Goal: Contribute content: Contribute content

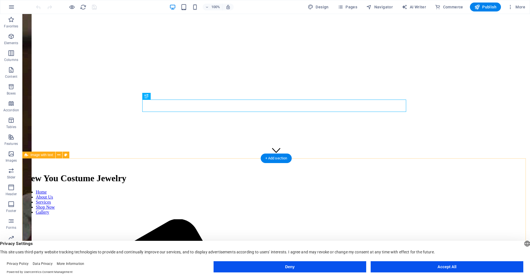
scroll to position [112, 0]
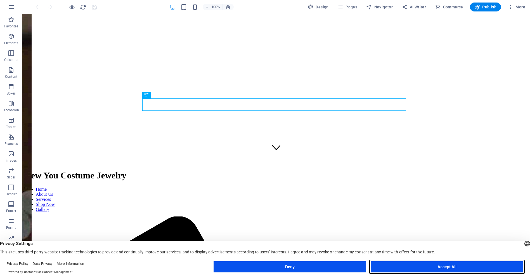
click at [439, 263] on button "Accept All" at bounding box center [447, 266] width 153 height 11
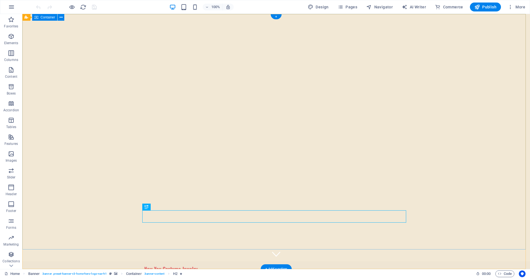
scroll to position [0, 0]
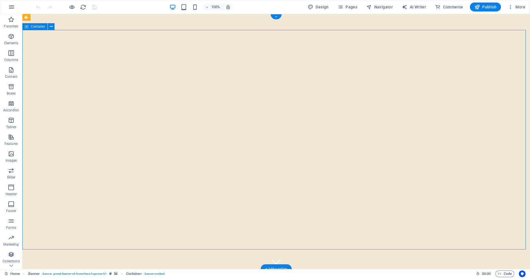
drag, startPoint x: 256, startPoint y: 88, endPoint x: 157, endPoint y: 89, distance: 98.4
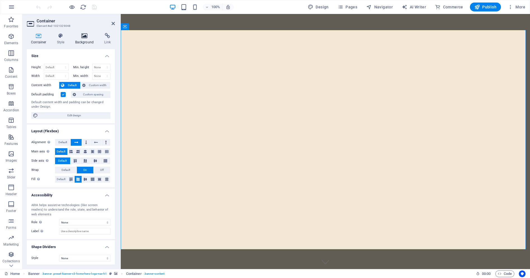
click at [82, 36] on icon at bounding box center [84, 36] width 27 height 6
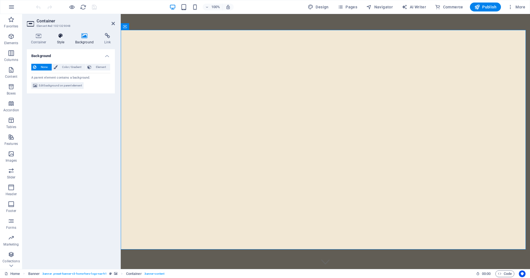
click at [65, 38] on icon at bounding box center [61, 36] width 16 height 6
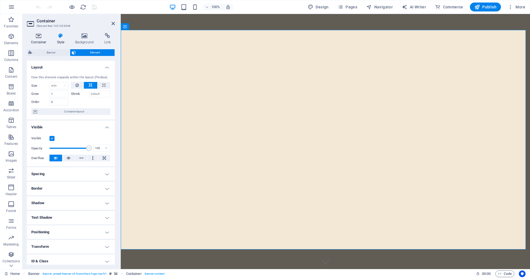
click at [39, 36] on icon at bounding box center [39, 36] width 24 height 6
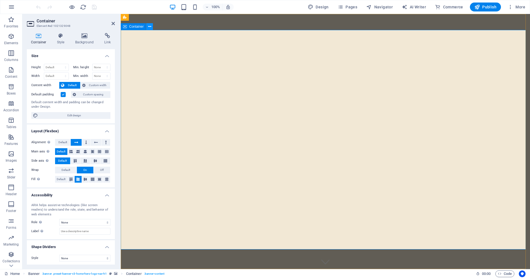
click at [151, 26] on icon at bounding box center [149, 27] width 3 height 6
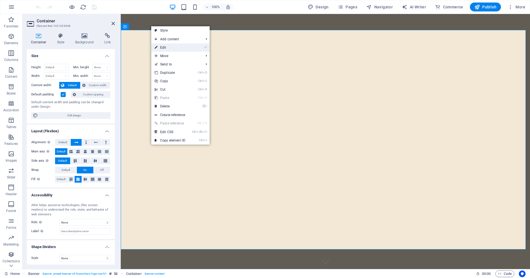
click at [173, 48] on link "⏎ Edit" at bounding box center [169, 47] width 37 height 8
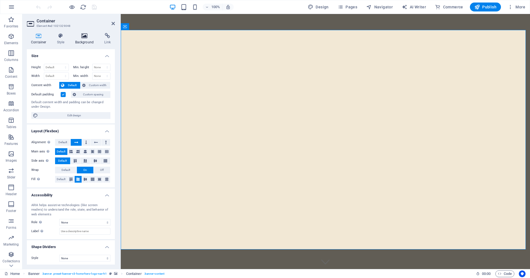
click at [86, 37] on icon at bounding box center [84, 36] width 27 height 6
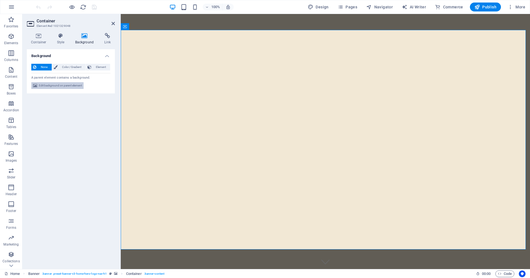
click at [67, 86] on span "Edit background on parent element" at bounding box center [60, 85] width 43 height 7
select select "ms"
select select "s"
select select "progressive"
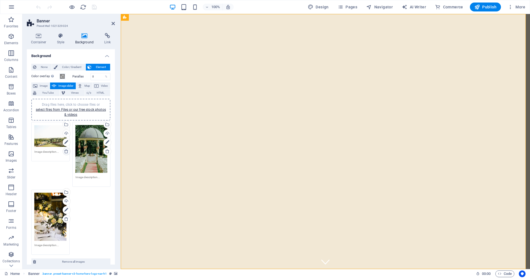
click at [65, 152] on icon at bounding box center [66, 151] width 4 height 4
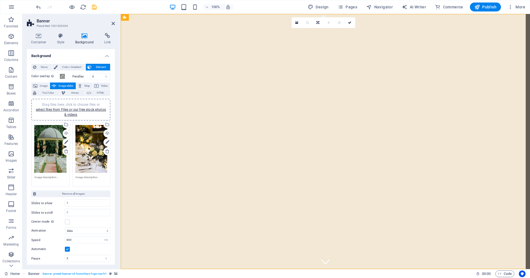
click at [65, 152] on icon at bounding box center [66, 151] width 4 height 4
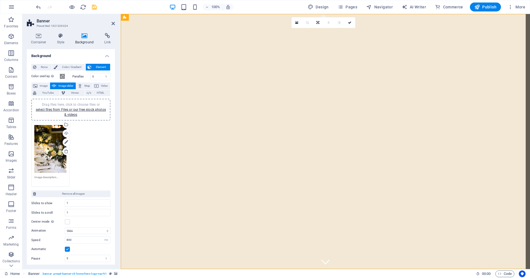
click at [65, 152] on icon at bounding box center [66, 151] width 4 height 4
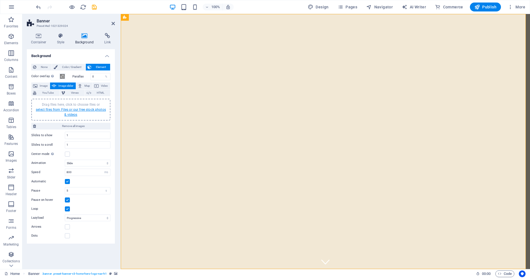
click at [79, 110] on link "select files from Files or our free stock photos & videos" at bounding box center [71, 112] width 70 height 9
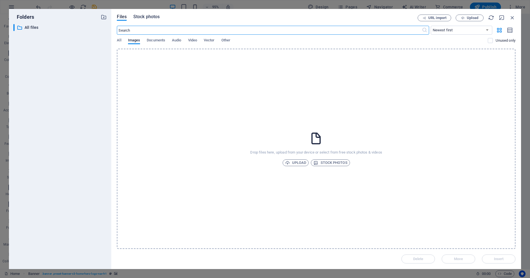
click at [152, 17] on span "Stock photos" at bounding box center [146, 16] width 26 height 7
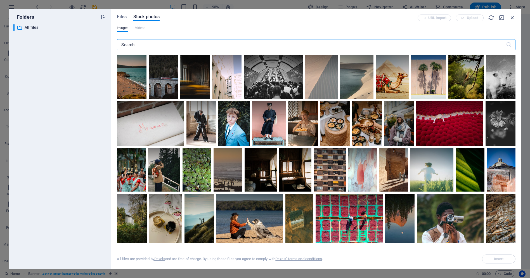
click at [139, 46] on input "text" at bounding box center [311, 44] width 389 height 11
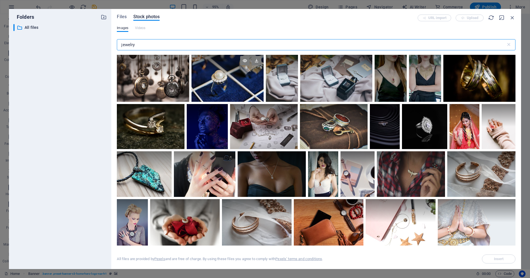
scroll to position [335, 0]
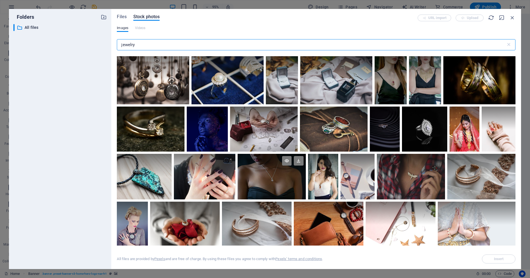
type input "jewelry"
click at [275, 178] on div at bounding box center [272, 177] width 68 height 46
click at [411, 175] on div at bounding box center [411, 165] width 68 height 23
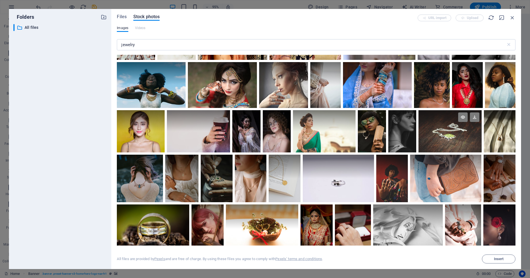
scroll to position [727, 0]
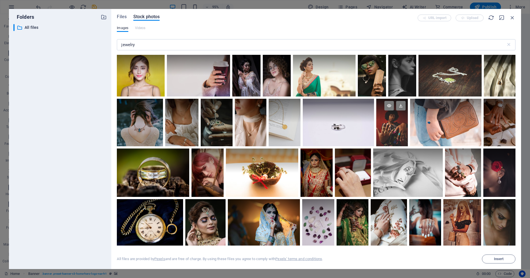
click at [387, 126] on div at bounding box center [392, 123] width 32 height 48
click at [492, 258] on span "Insert" at bounding box center [498, 258] width 29 height 3
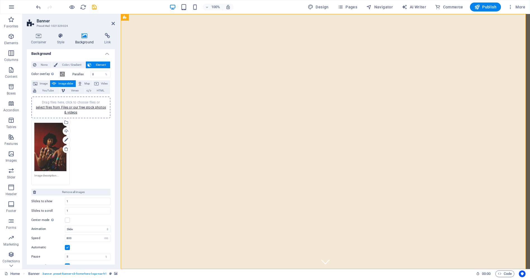
scroll to position [0, 0]
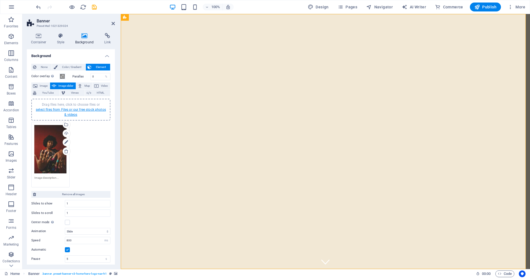
click at [74, 108] on link "select files from Files or our free stock photos & videos" at bounding box center [71, 112] width 70 height 9
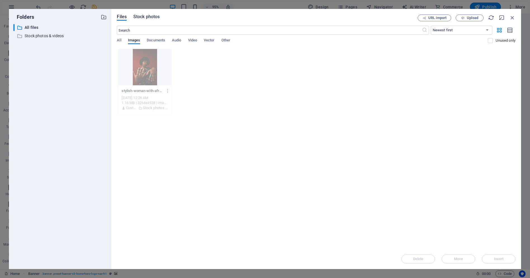
click at [152, 19] on span "Stock photos" at bounding box center [146, 16] width 26 height 7
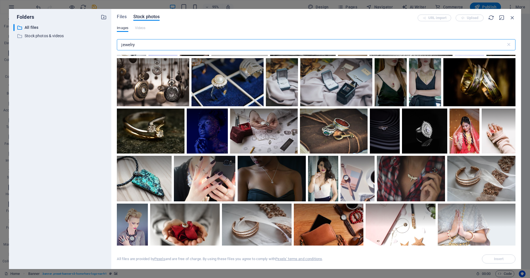
scroll to position [335, 0]
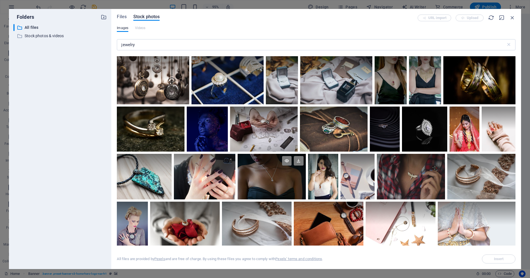
click at [276, 175] on div at bounding box center [272, 165] width 68 height 23
click at [491, 258] on span "Insert" at bounding box center [498, 258] width 29 height 3
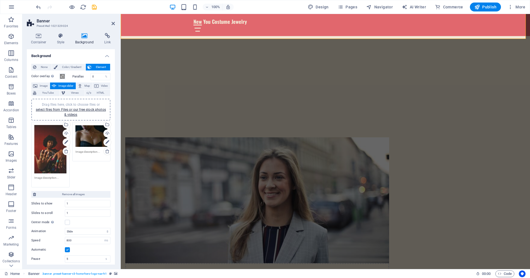
scroll to position [252, 0]
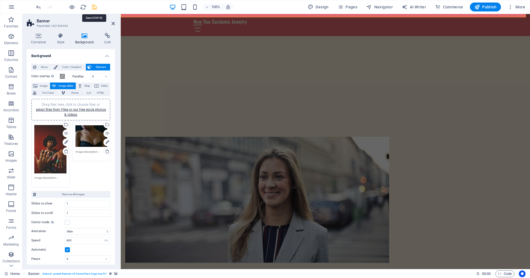
click at [95, 8] on icon "save" at bounding box center [94, 7] width 6 height 6
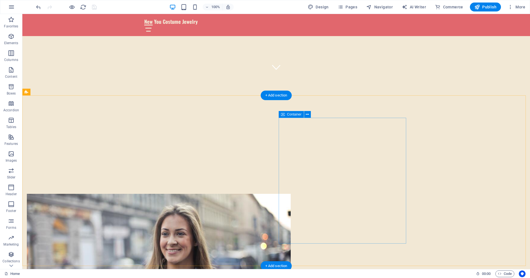
scroll to position [196, 0]
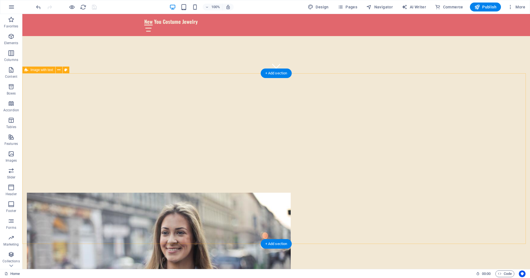
click at [218, 193] on figure at bounding box center [159, 256] width 264 height 126
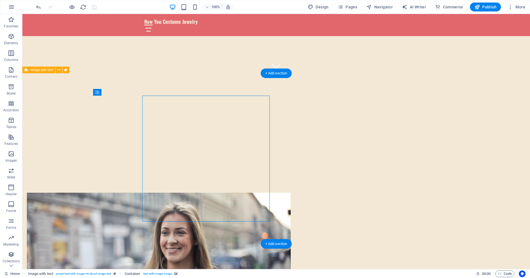
click at [218, 193] on figure at bounding box center [159, 256] width 264 height 126
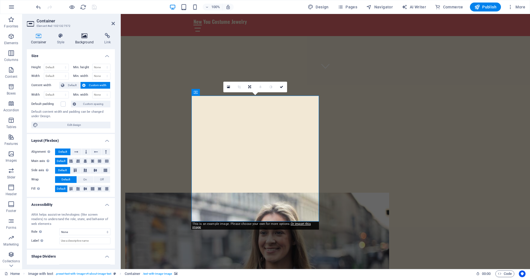
click at [88, 37] on icon at bounding box center [84, 36] width 27 height 6
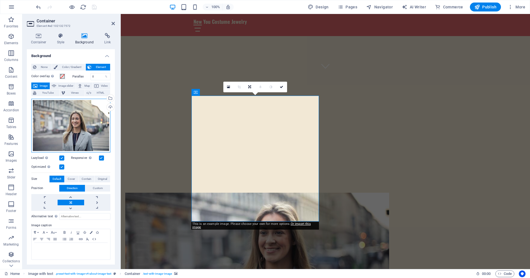
click at [75, 119] on div "Drag files here, click to choose files or select files from Files or our free s…" at bounding box center [70, 126] width 79 height 54
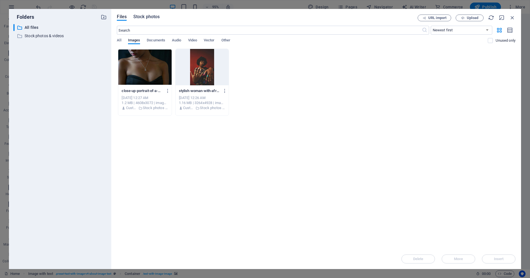
click at [156, 18] on span "Stock photos" at bounding box center [146, 16] width 26 height 7
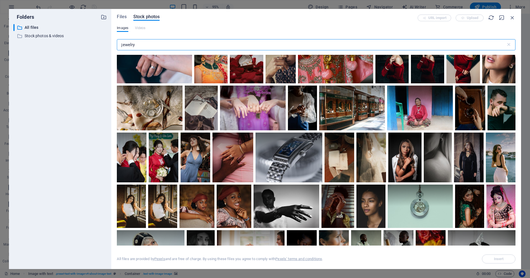
scroll to position [1677, 0]
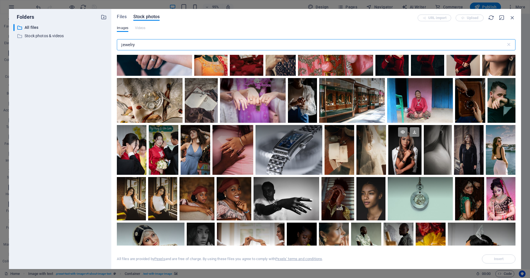
click at [422, 163] on div at bounding box center [404, 149] width 33 height 49
click at [495, 259] on span "Insert" at bounding box center [499, 258] width 10 height 3
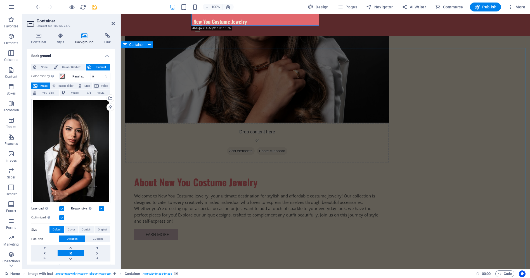
scroll to position [419, 0]
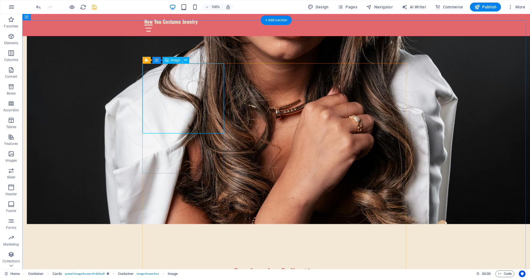
select select "vw"
select select "px"
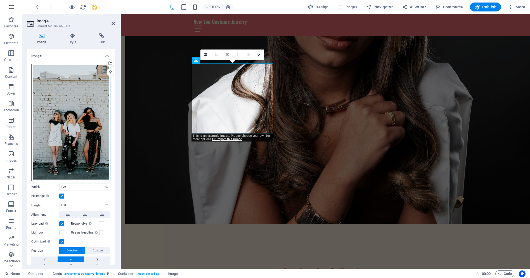
click at [77, 129] on div "Drag files here, click to choose files or select files from Files or our free s…" at bounding box center [70, 122] width 79 height 117
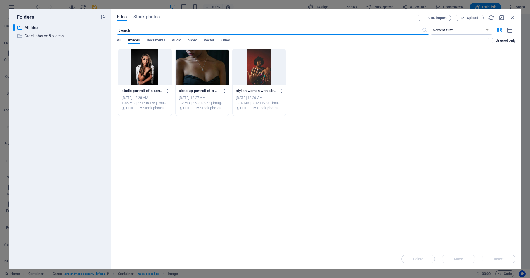
scroll to position [433, 0]
click at [151, 16] on span "Stock photos" at bounding box center [146, 16] width 26 height 7
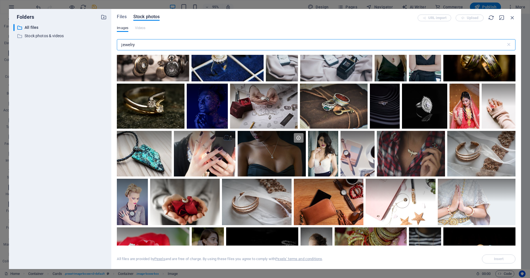
scroll to position [363, 0]
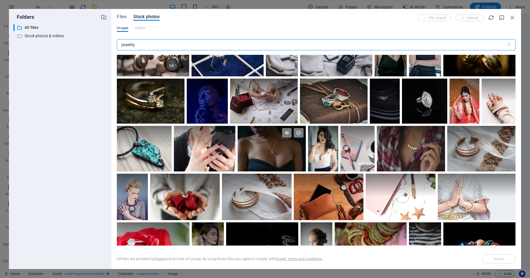
click at [272, 150] on div at bounding box center [272, 149] width 68 height 46
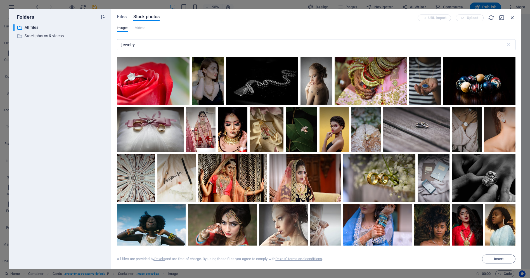
scroll to position [531, 0]
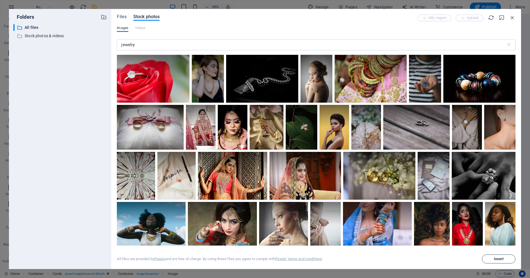
click at [501, 256] on button "Insert" at bounding box center [499, 258] width 34 height 9
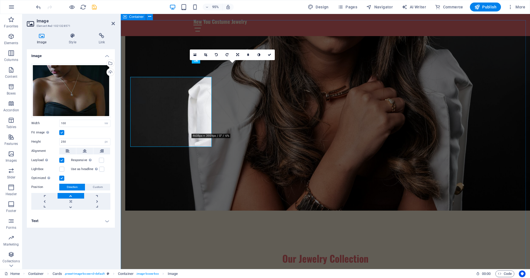
scroll to position [419, 0]
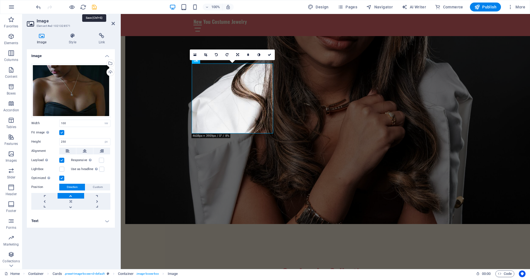
click at [94, 8] on icon "save" at bounding box center [94, 7] width 6 height 6
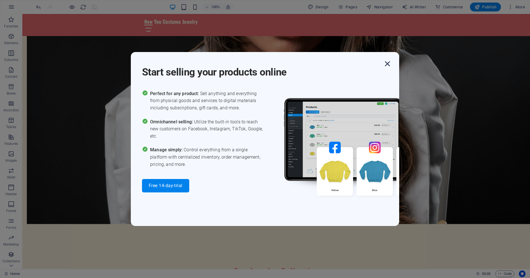
click at [387, 63] on icon "button" at bounding box center [387, 64] width 10 height 10
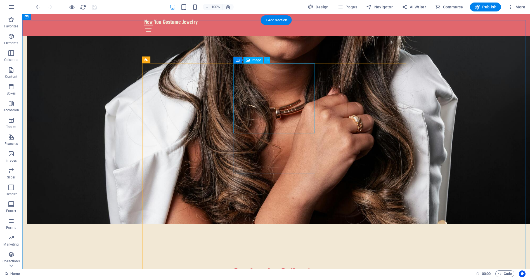
select select "vw"
select select "px"
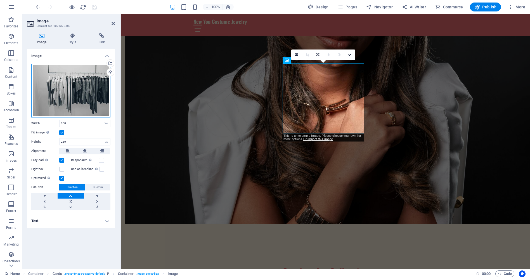
click at [60, 84] on div "Drag files here, click to choose files or select files from Files or our free s…" at bounding box center [70, 91] width 79 height 54
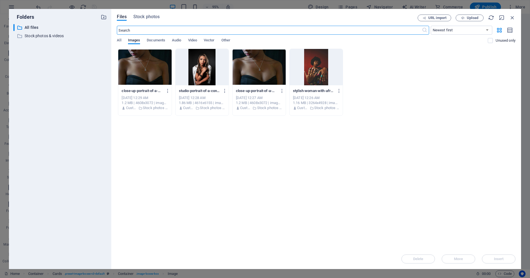
scroll to position [433, 0]
click at [151, 17] on span "Stock photos" at bounding box center [146, 16] width 26 height 7
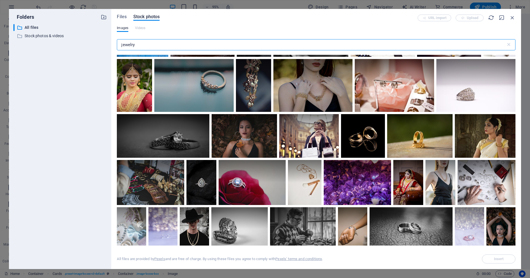
scroll to position [140, 0]
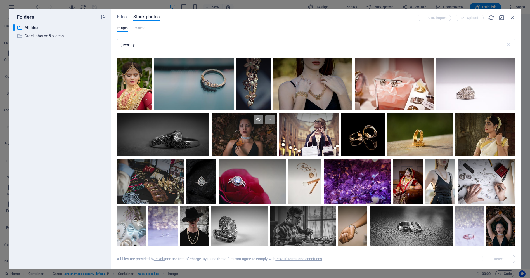
click at [247, 134] on div at bounding box center [245, 135] width 66 height 44
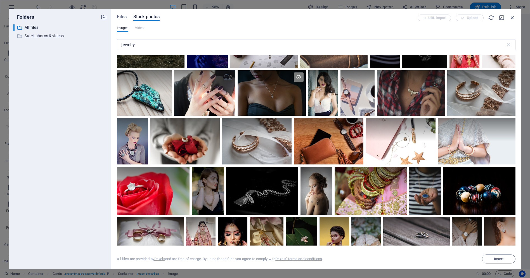
scroll to position [419, 0]
click at [211, 187] on div at bounding box center [208, 178] width 32 height 24
click at [500, 255] on button "Insert" at bounding box center [499, 258] width 34 height 9
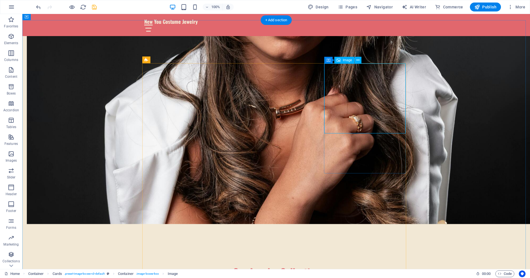
select select "vw"
select select "px"
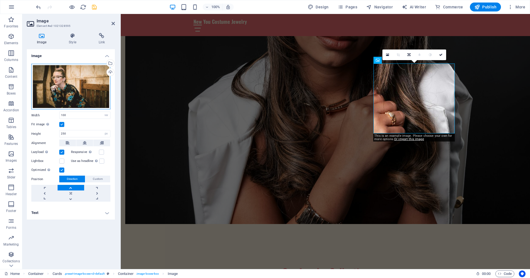
click at [67, 82] on div "Drag files here, click to choose files or select files from Files or our free s…" at bounding box center [70, 87] width 79 height 46
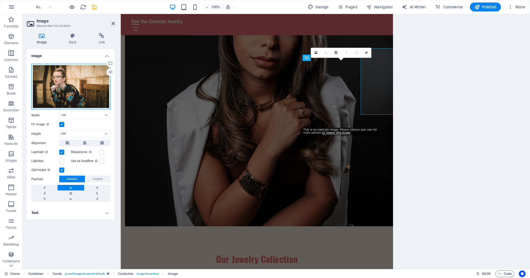
scroll to position [433, 0]
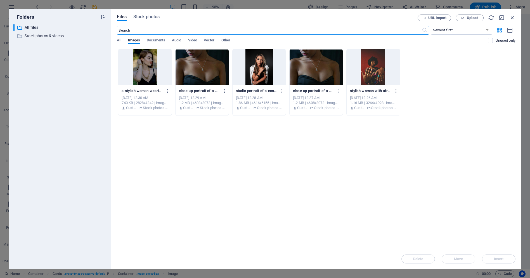
click at [376, 72] on div at bounding box center [373, 67] width 53 height 36
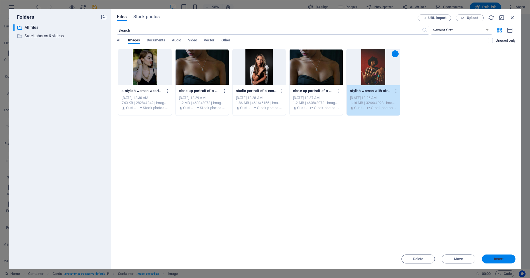
click at [502, 258] on span "Insert" at bounding box center [499, 258] width 10 height 3
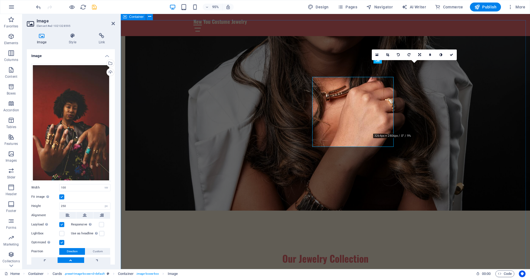
scroll to position [419, 0]
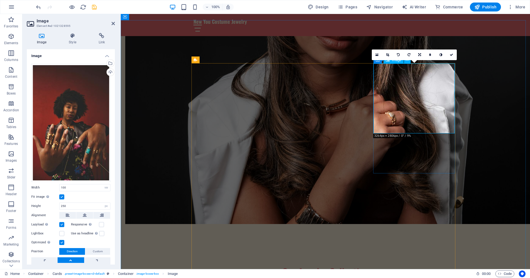
click at [74, 114] on div "Drag files here, click to choose files or select files from Files or our free s…" at bounding box center [70, 123] width 79 height 118
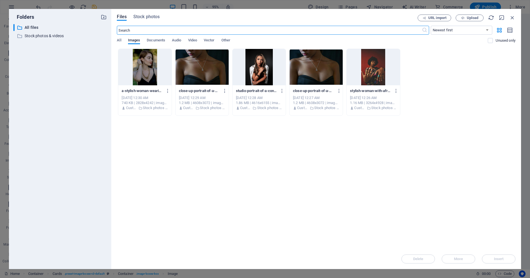
scroll to position [433, 0]
click at [74, 115] on div "​ All files All files ​ Stock photos & videos Stock photos & videos" at bounding box center [59, 144] width 93 height 240
click at [153, 17] on span "Stock photos" at bounding box center [146, 16] width 26 height 7
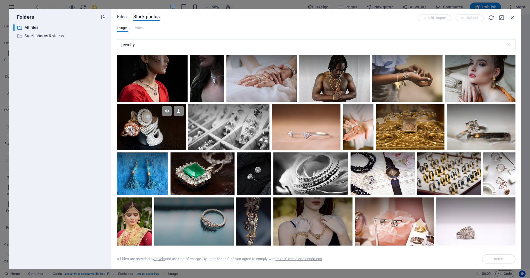
click at [152, 127] on div at bounding box center [151, 127] width 69 height 46
click at [500, 258] on span "Insert" at bounding box center [499, 258] width 10 height 3
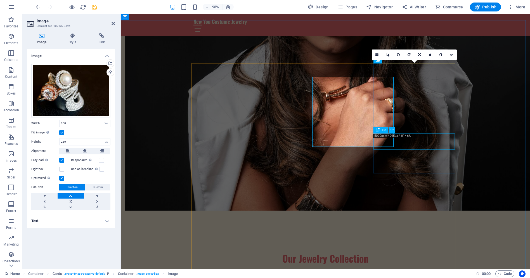
scroll to position [419, 0]
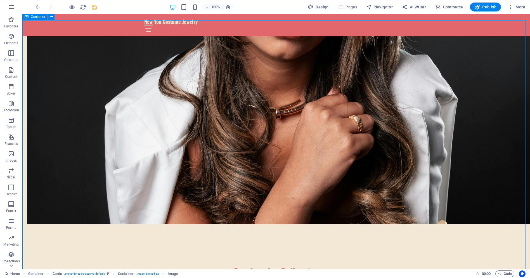
drag, startPoint x: 392, startPoint y: 94, endPoint x: 491, endPoint y: 94, distance: 98.4
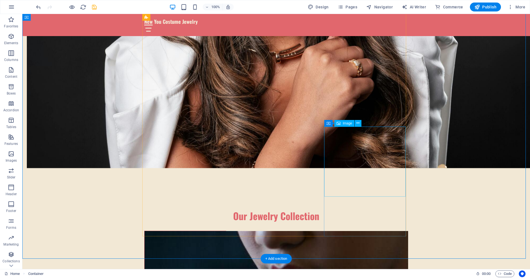
scroll to position [503, 0]
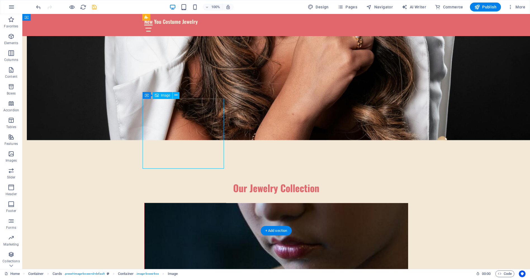
select select "vw"
select select "px"
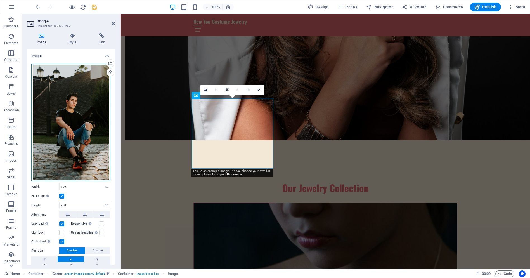
click at [66, 111] on div "Drag files here, click to choose files or select files from Files or our free s…" at bounding box center [70, 122] width 79 height 117
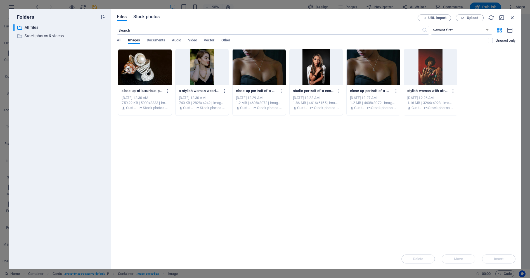
click at [151, 15] on span "Stock photos" at bounding box center [146, 16] width 26 height 7
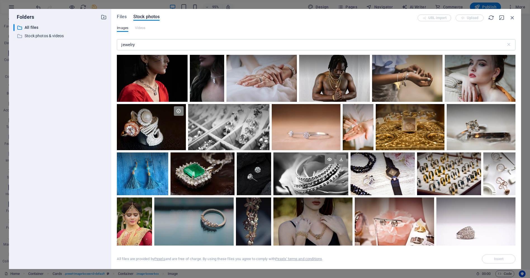
click at [315, 173] on div at bounding box center [310, 173] width 75 height 43
click at [495, 257] on span "Insert" at bounding box center [499, 258] width 10 height 3
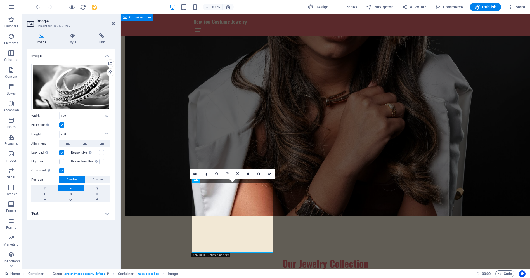
scroll to position [419, 0]
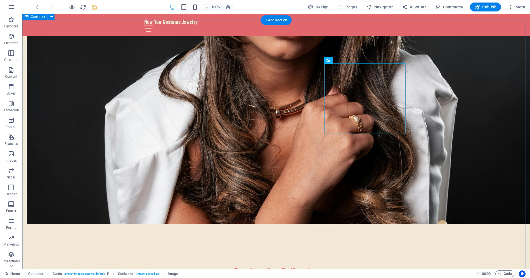
drag, startPoint x: 309, startPoint y: 101, endPoint x: 408, endPoint y: 101, distance: 98.4
select select "vw"
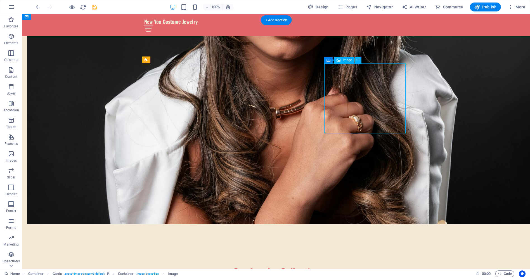
select select "px"
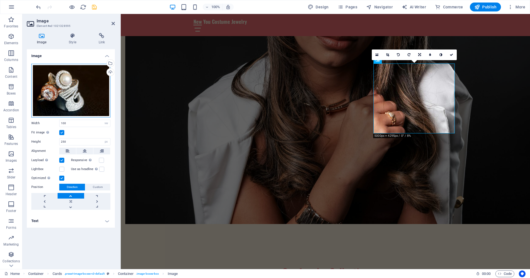
click at [69, 86] on div "Drag files here, click to choose files or select files from Files or our free s…" at bounding box center [70, 91] width 79 height 54
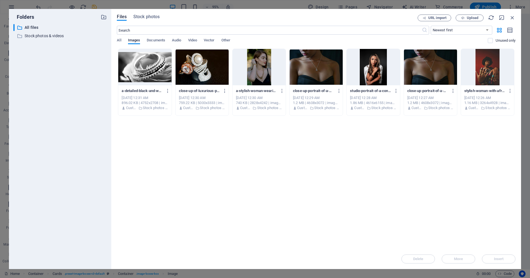
click at [69, 87] on div "​ All files All files ​ Stock photos & videos Stock photos & videos" at bounding box center [59, 144] width 93 height 240
click at [155, 18] on span "Stock photos" at bounding box center [146, 16] width 26 height 7
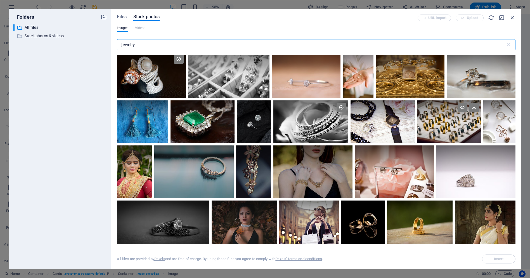
scroll to position [56, 0]
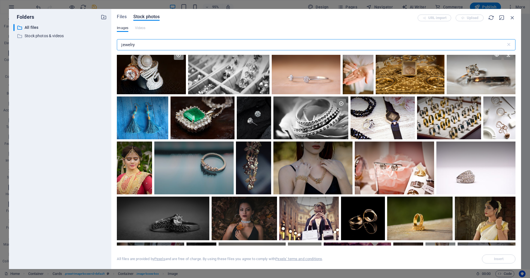
click at [474, 66] on div at bounding box center [481, 59] width 69 height 23
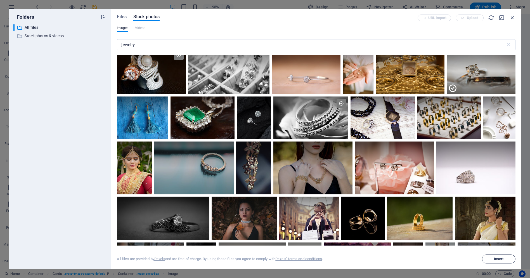
click at [492, 257] on button "Insert" at bounding box center [499, 258] width 34 height 9
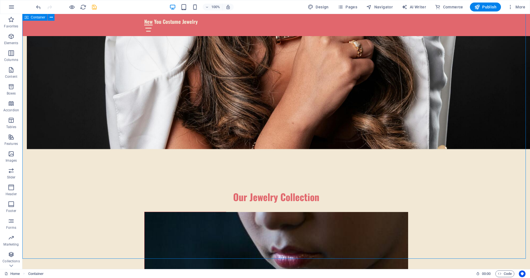
scroll to position [503, 0]
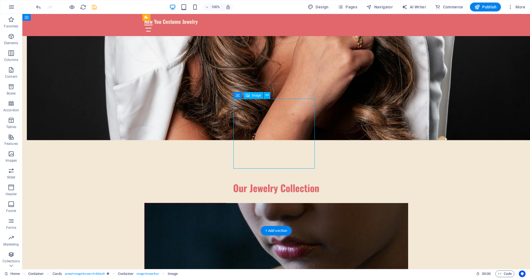
select select "vw"
select select "px"
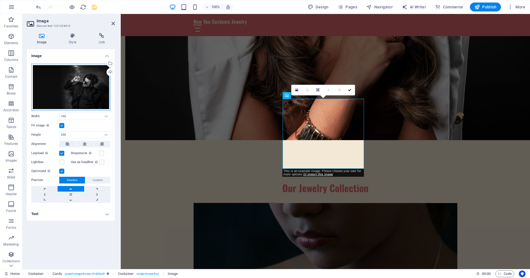
click at [86, 85] on div "Drag files here, click to choose files or select files from Files or our free s…" at bounding box center [70, 87] width 79 height 47
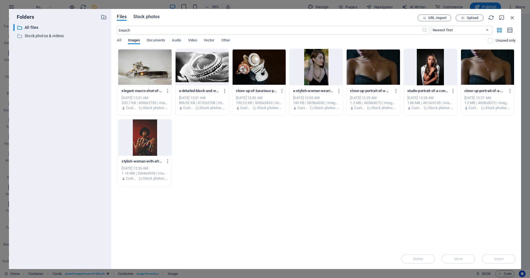
click at [151, 17] on span "Stock photos" at bounding box center [146, 16] width 26 height 7
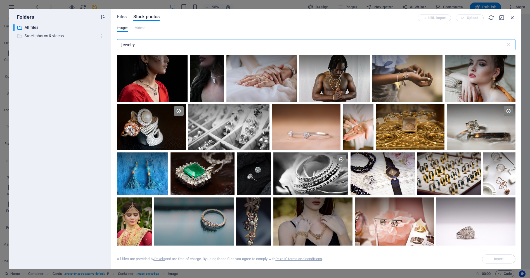
drag, startPoint x: 152, startPoint y: 46, endPoint x: 105, endPoint y: 40, distance: 46.8
click at [105, 40] on div "Folders ​ All files All files ​ Stock photos & videos Stock photos & videos Fil…" at bounding box center [265, 139] width 512 height 260
click at [154, 48] on input "jewelry" at bounding box center [311, 44] width 389 height 11
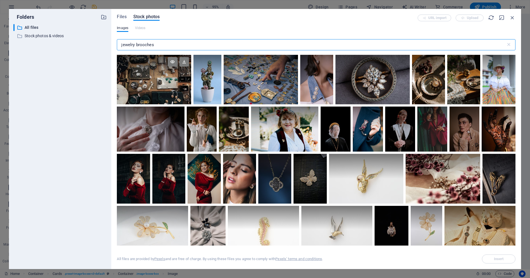
type input "jewelry brooches"
click at [157, 81] on div at bounding box center [154, 79] width 74 height 49
click at [493, 260] on span "Insert" at bounding box center [498, 258] width 29 height 3
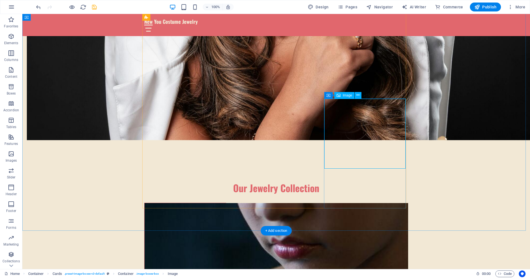
select select "vw"
select select "px"
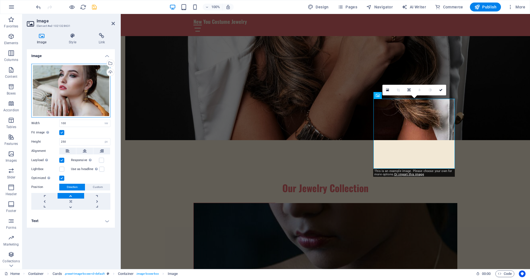
click at [66, 82] on div "Drag files here, click to choose files or select files from Files or our free s…" at bounding box center [70, 91] width 79 height 54
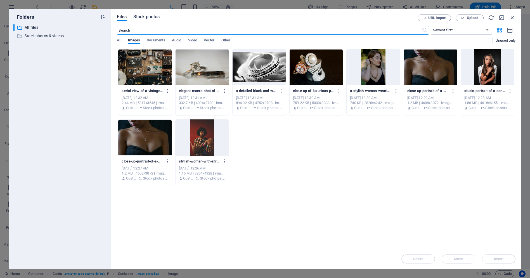
click at [149, 16] on span "Stock photos" at bounding box center [146, 16] width 26 height 7
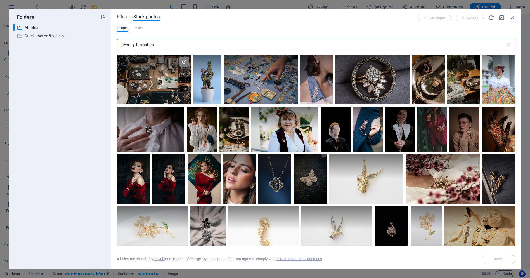
drag, startPoint x: 160, startPoint y: 42, endPoint x: 136, endPoint y: 44, distance: 24.5
click at [136, 44] on input "jewelry brooches" at bounding box center [311, 44] width 389 height 11
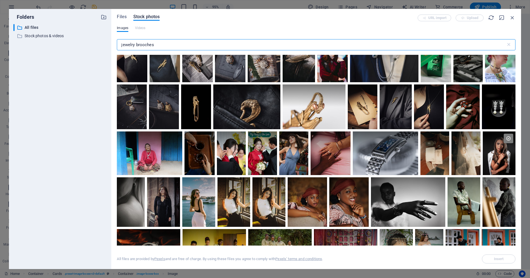
scroll to position [615, 0]
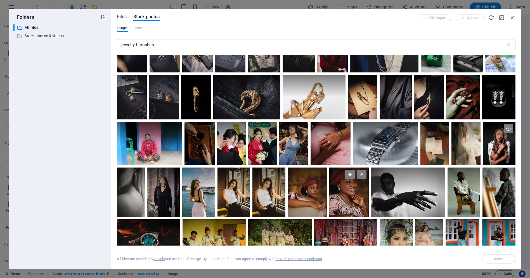
click at [352, 193] on div at bounding box center [348, 191] width 39 height 49
click at [496, 259] on span "Insert" at bounding box center [499, 258] width 10 height 3
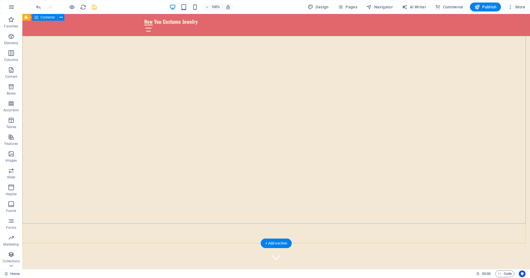
scroll to position [0, 0]
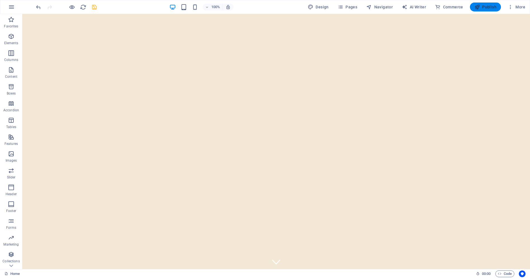
click at [485, 6] on span "Publish" at bounding box center [485, 7] width 22 height 6
